Goal: Navigation & Orientation: Find specific page/section

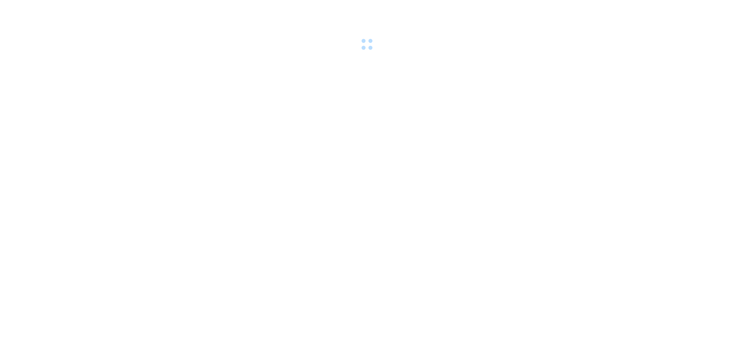
click at [201, 24] on div at bounding box center [367, 26] width 734 height 53
